Goal: Transaction & Acquisition: Download file/media

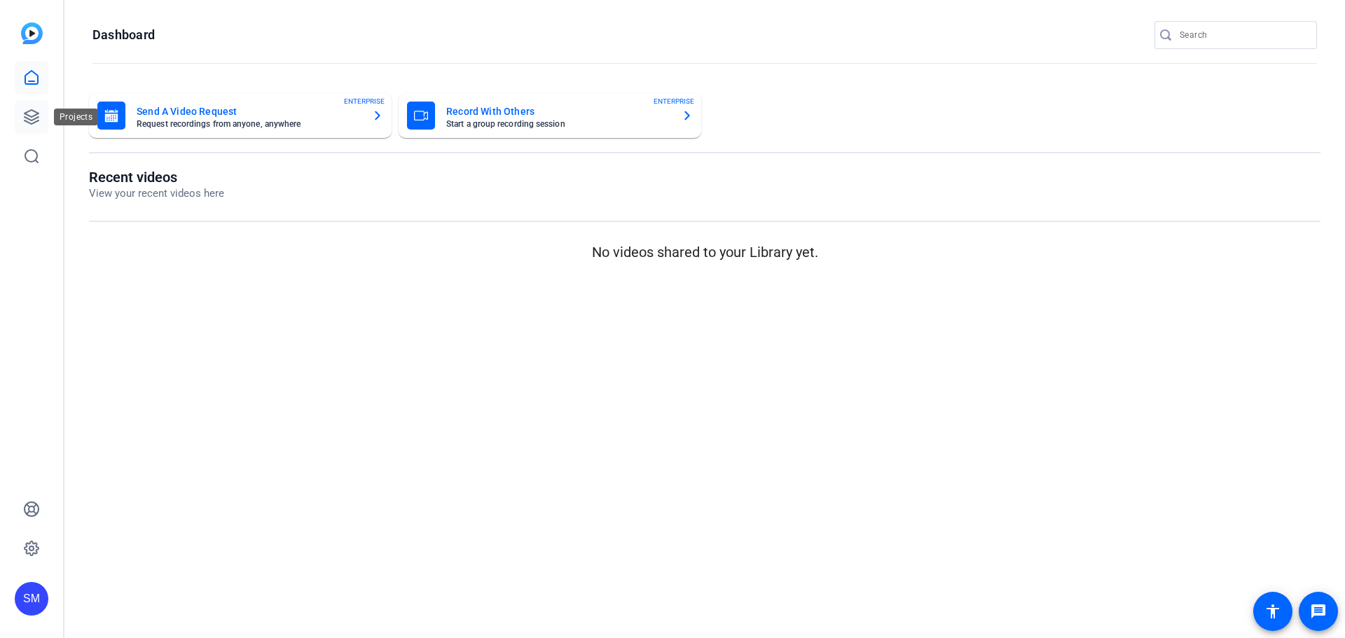
click at [38, 119] on icon at bounding box center [31, 117] width 17 height 17
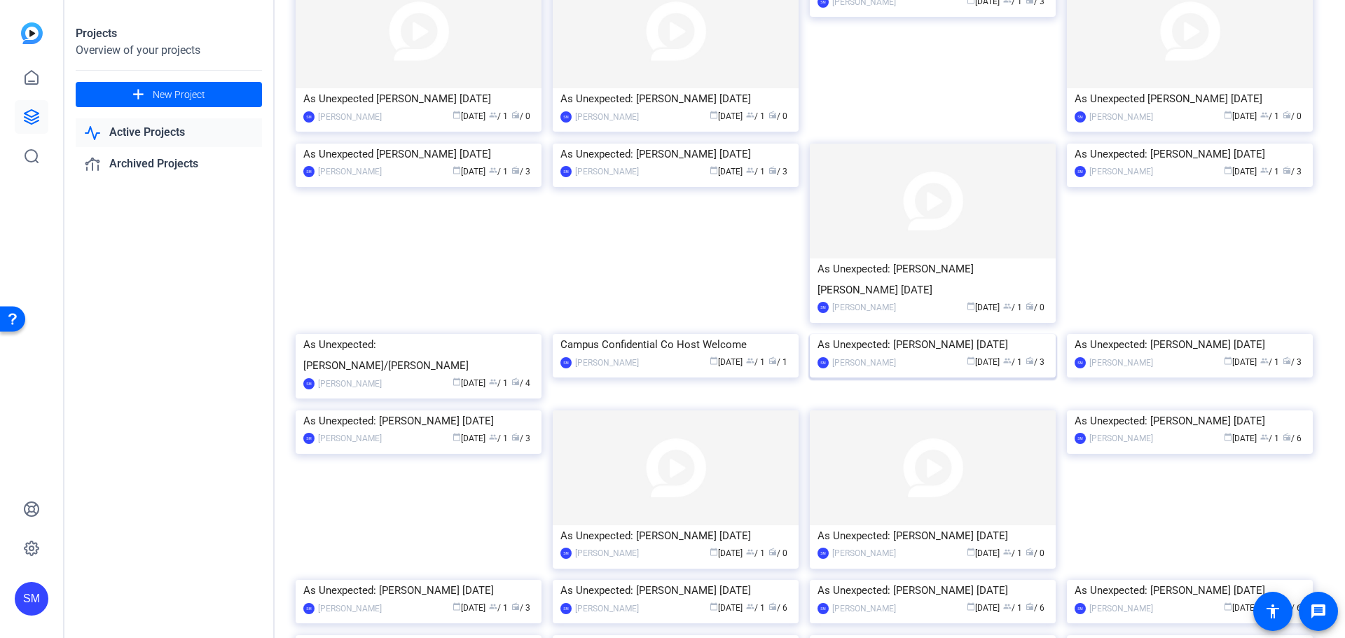
scroll to position [140, 0]
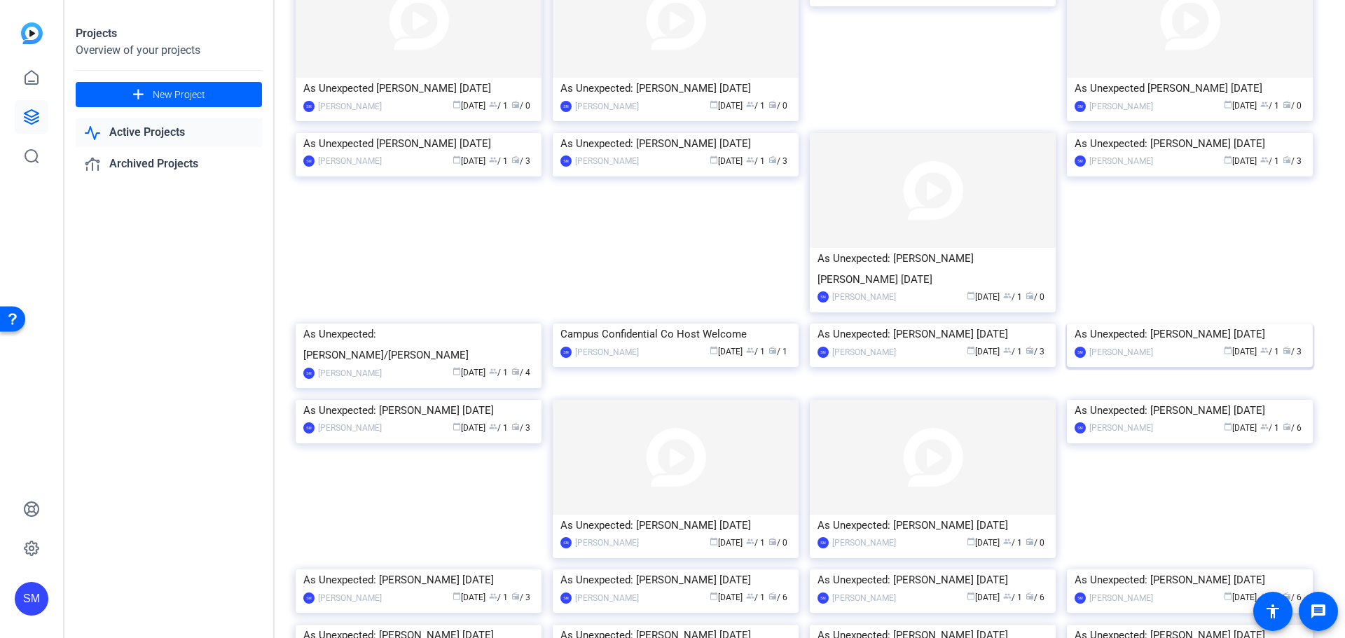
click at [1130, 345] on div "As Unexpected: [PERSON_NAME] [DATE]" at bounding box center [1189, 334] width 230 height 21
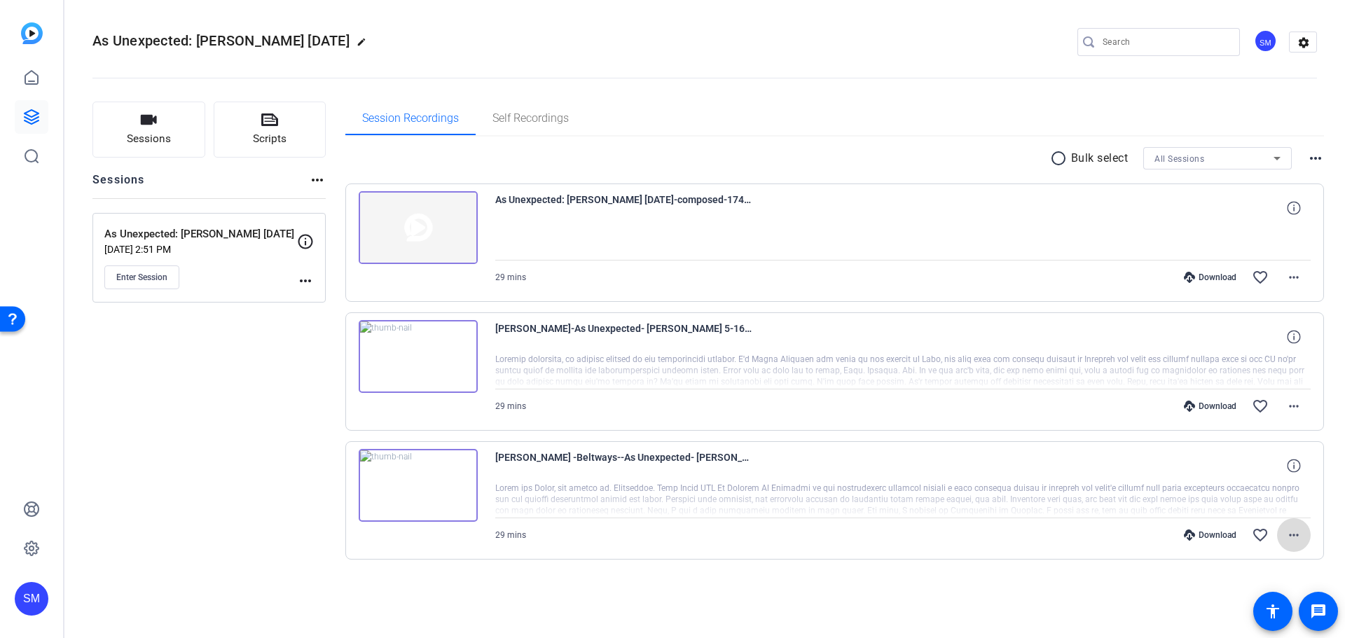
click at [1284, 532] on span at bounding box center [1294, 535] width 34 height 34
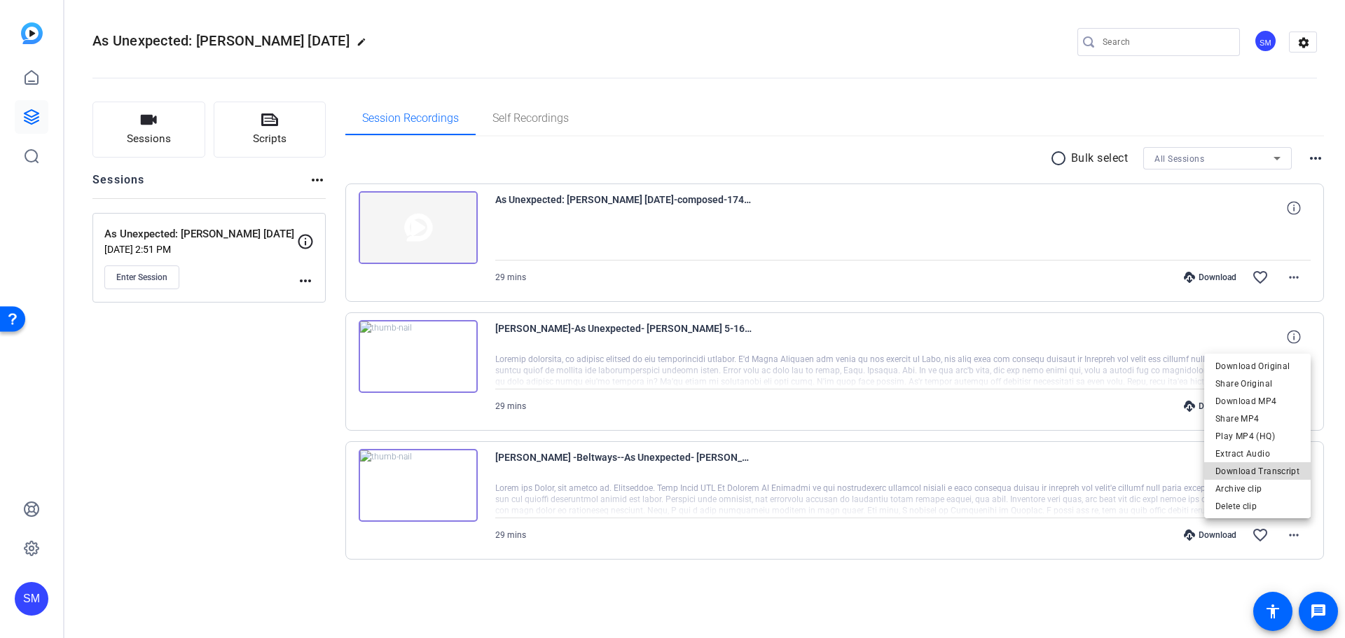
click at [1274, 464] on span "Download Transcript" at bounding box center [1257, 471] width 84 height 17
